Goal: Task Accomplishment & Management: Manage account settings

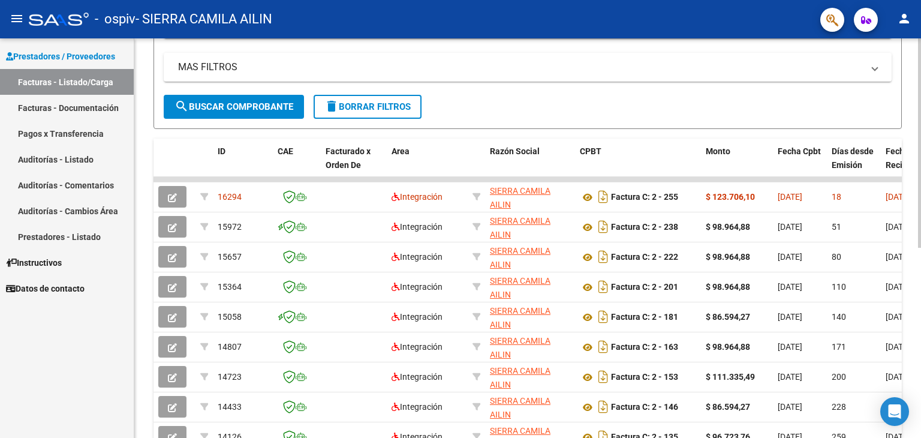
click at [918, 188] on div at bounding box center [919, 269] width 3 height 209
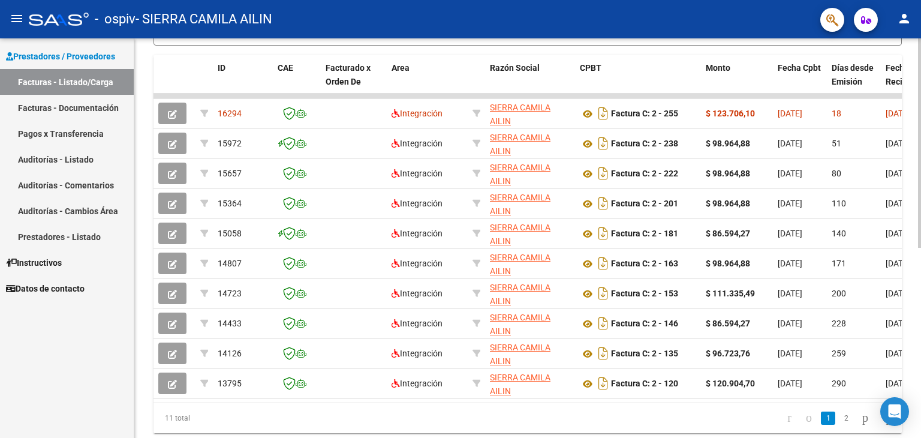
scroll to position [319, 0]
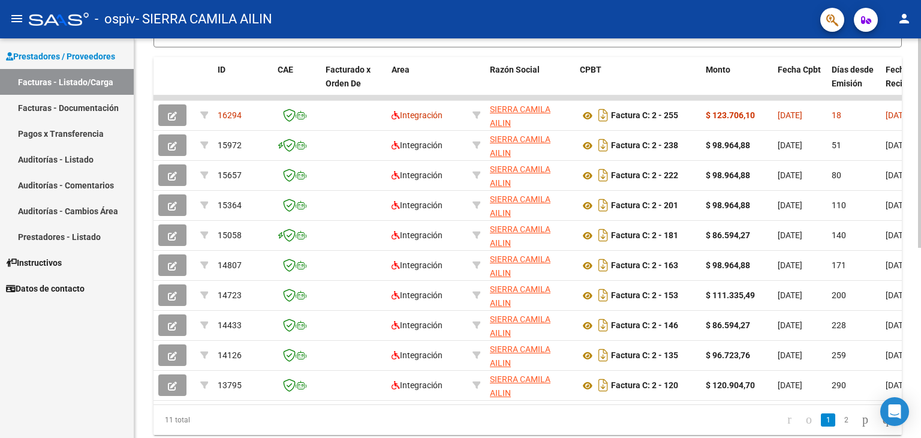
click at [918, 210] on div at bounding box center [919, 313] width 3 height 209
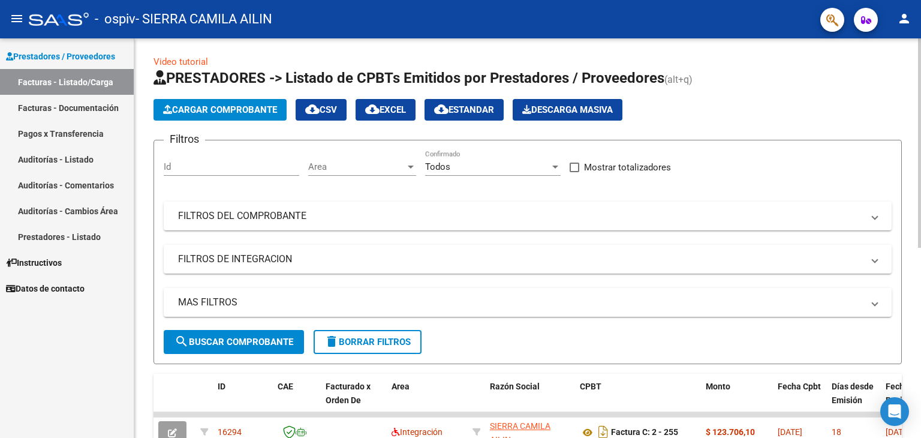
scroll to position [0, 0]
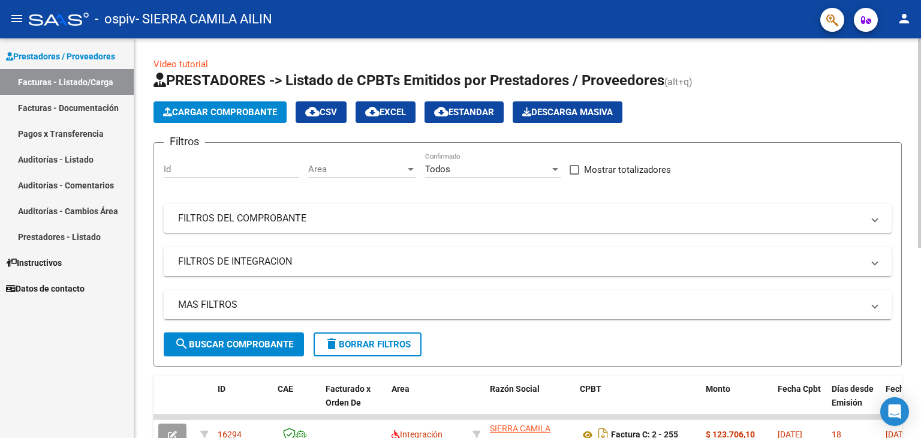
click at [915, 22] on div "menu - ospiv - SIERRA CAMILA AILIN person Prestadores / Proveedores Facturas - …" at bounding box center [460, 219] width 921 height 438
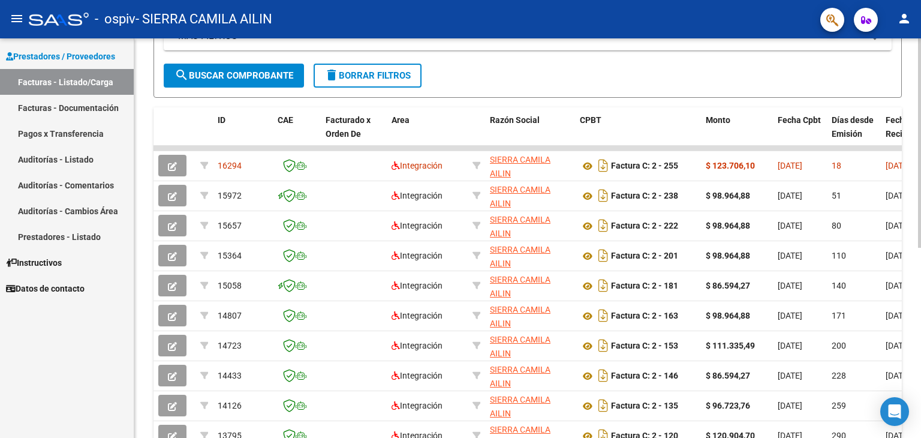
click at [918, 218] on div at bounding box center [919, 286] width 3 height 209
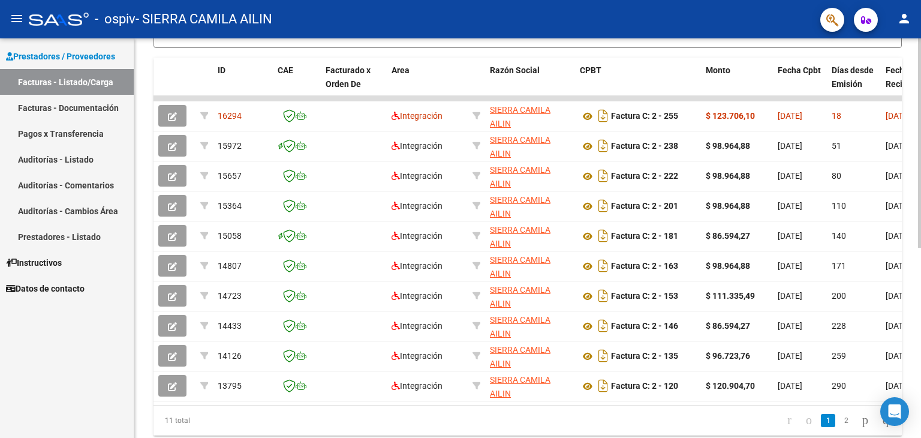
scroll to position [317, 0]
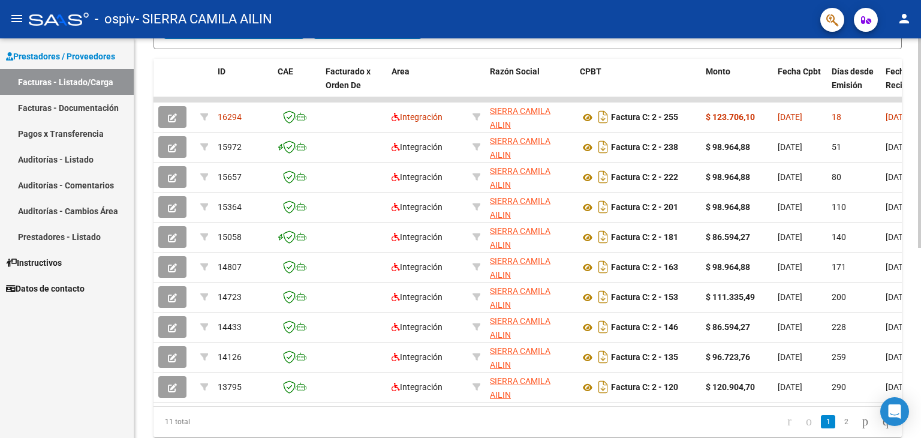
click at [920, 220] on div at bounding box center [919, 313] width 3 height 209
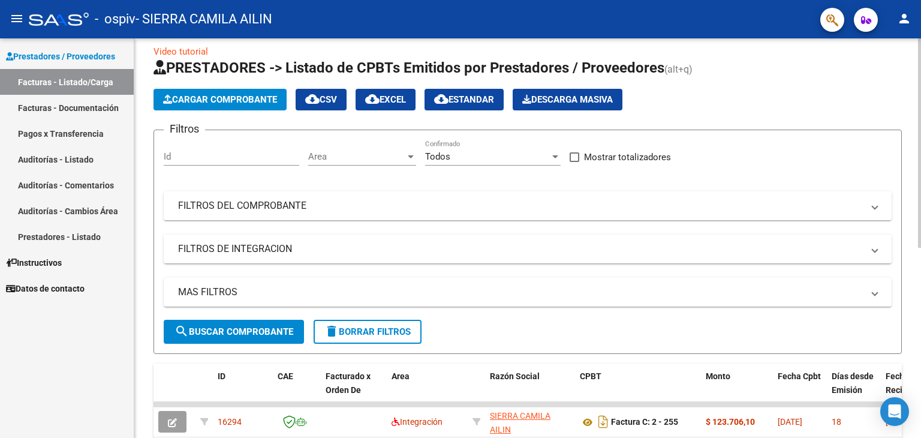
scroll to position [0, 0]
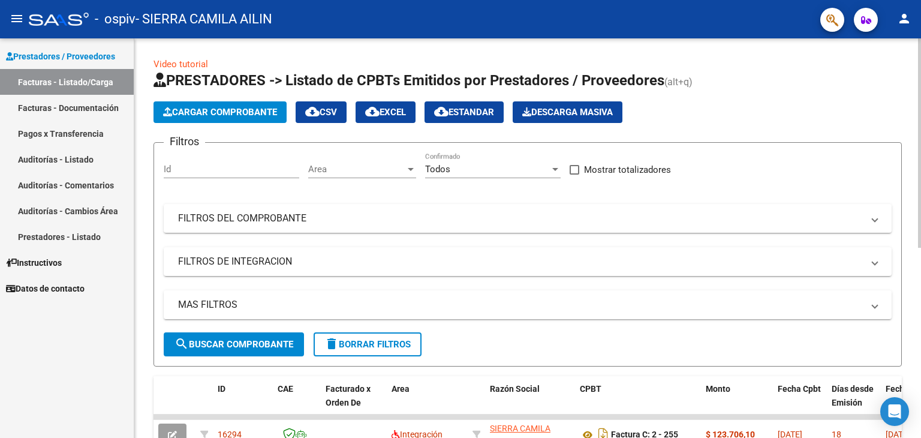
click at [918, 113] on div at bounding box center [919, 142] width 3 height 209
click at [900, 35] on div "menu - ospiv - SIERRA CAMILA AILIN person Prestadores / Proveedores Facturas - …" at bounding box center [460, 219] width 921 height 438
click at [902, 23] on mat-icon "person" at bounding box center [904, 18] width 14 height 14
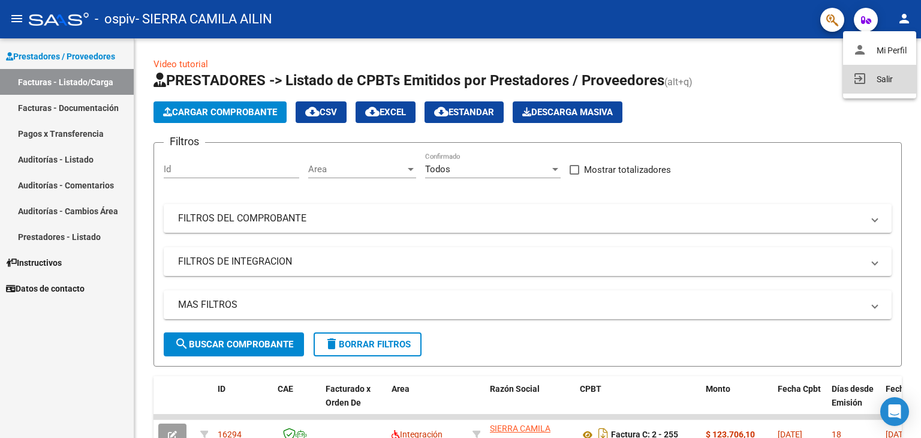
click at [882, 87] on button "exit_to_app Salir" at bounding box center [879, 79] width 73 height 29
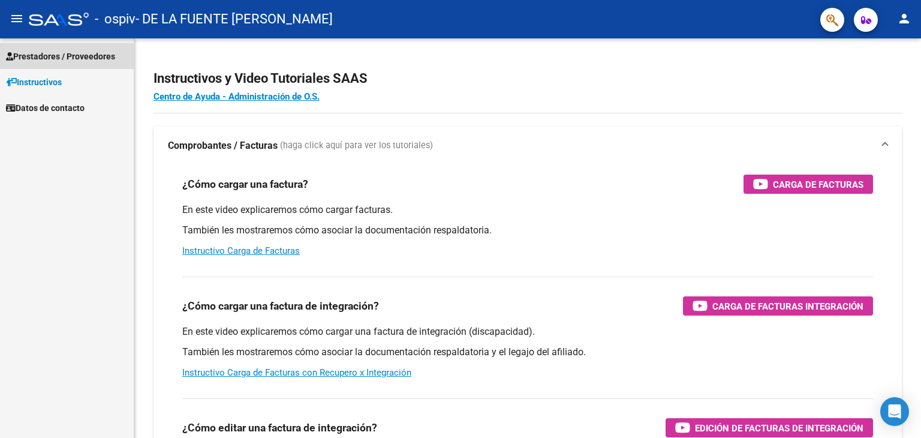
click at [70, 56] on span "Prestadores / Proveedores" at bounding box center [60, 56] width 109 height 13
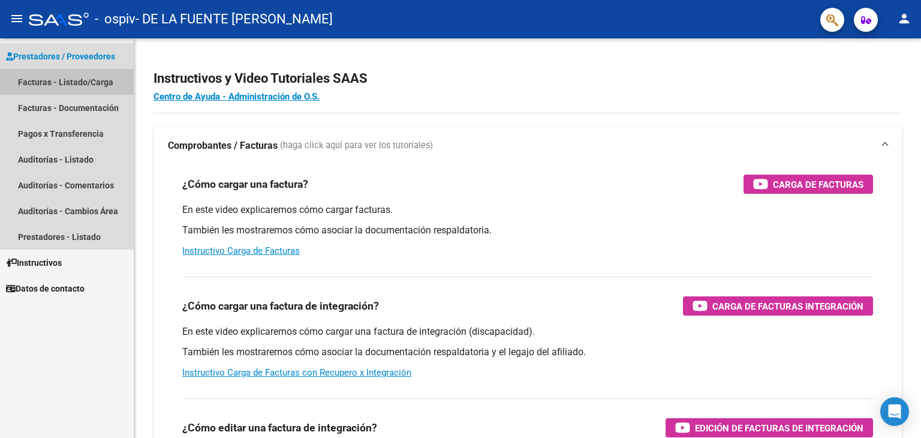
click at [67, 84] on link "Facturas - Listado/Carga" at bounding box center [67, 82] width 134 height 26
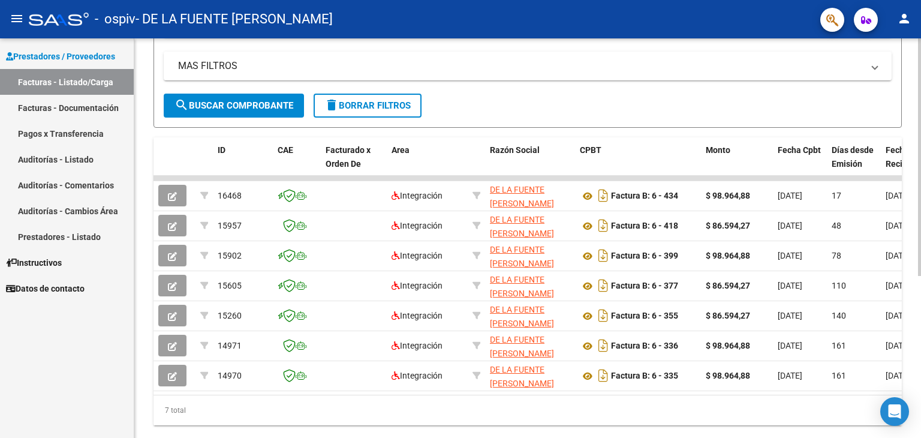
click at [919, 274] on div at bounding box center [919, 303] width 3 height 237
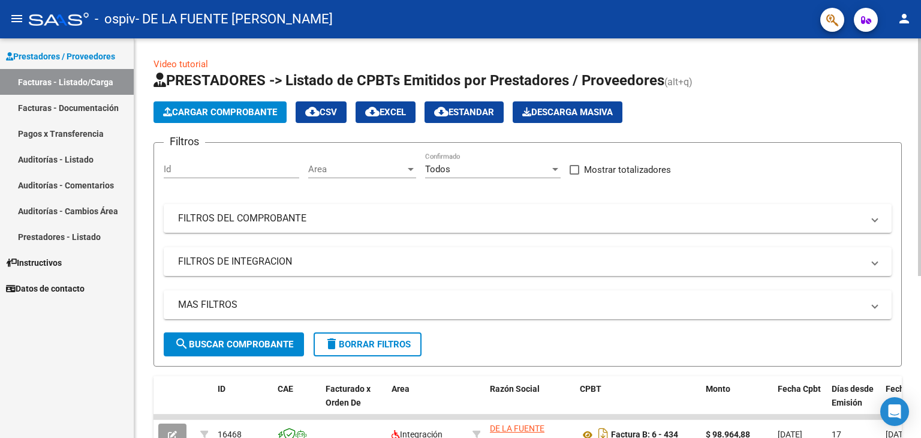
click at [920, 70] on div at bounding box center [919, 156] width 3 height 237
click at [905, 23] on mat-icon "person" at bounding box center [904, 18] width 14 height 14
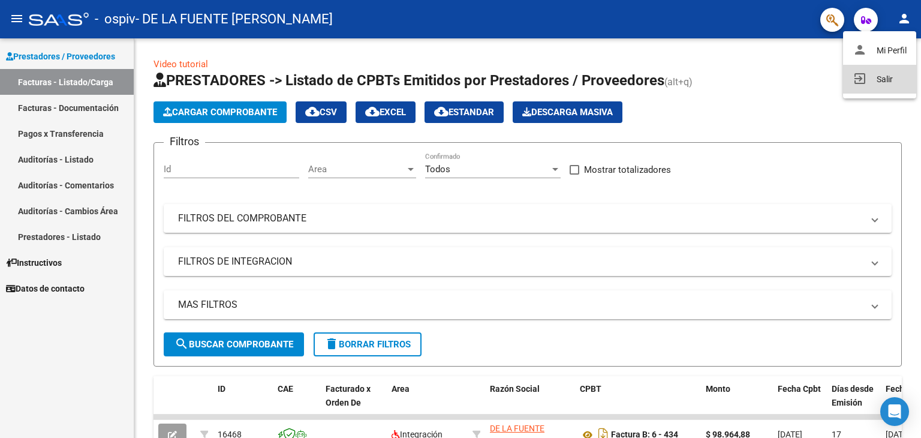
click at [885, 85] on button "exit_to_app Salir" at bounding box center [879, 79] width 73 height 29
